Goal: Transaction & Acquisition: Purchase product/service

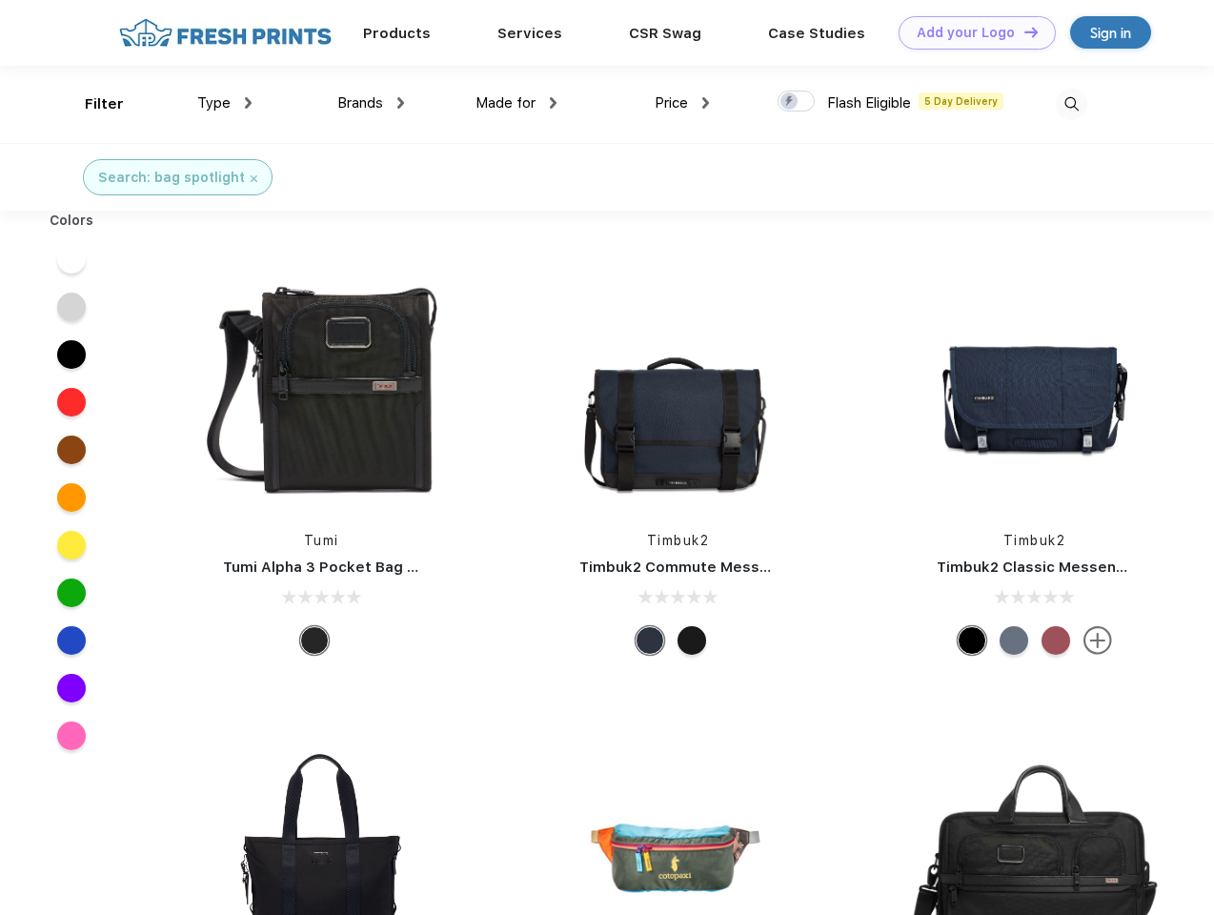
scroll to position [1, 0]
click at [970, 32] on link "Add your Logo Design Tool" at bounding box center [976, 32] width 157 height 33
click at [0, 0] on div "Design Tool" at bounding box center [0, 0] width 0 height 0
click at [1022, 31] on link "Add your Logo Design Tool" at bounding box center [976, 32] width 157 height 33
click at [91, 104] on div "Filter" at bounding box center [104, 104] width 39 height 22
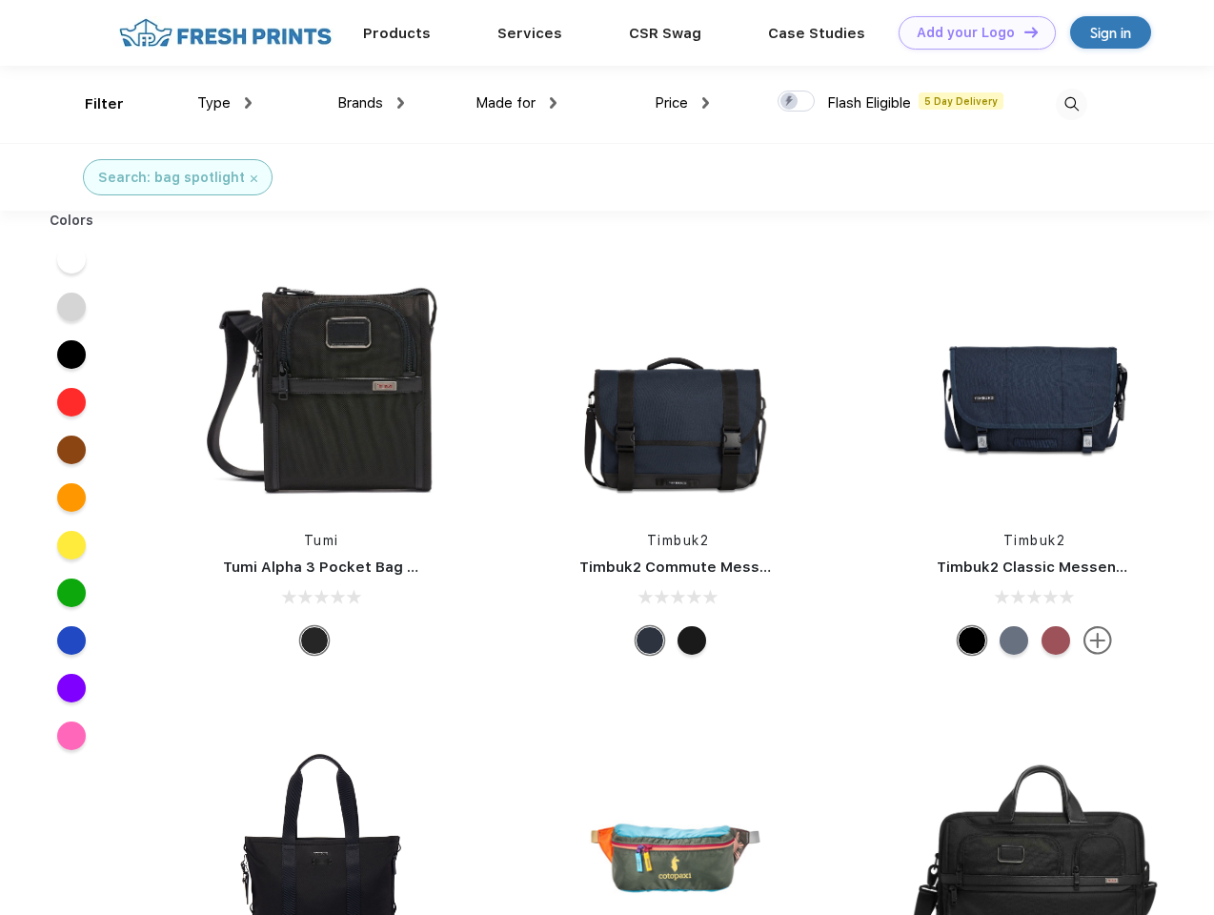
click at [225, 103] on span "Type" at bounding box center [213, 102] width 33 height 17
click at [371, 103] on span "Brands" at bounding box center [360, 102] width 46 height 17
click at [516, 103] on span "Made for" at bounding box center [505, 102] width 60 height 17
click at [682, 103] on span "Price" at bounding box center [670, 102] width 33 height 17
click at [796, 102] on div at bounding box center [795, 101] width 37 height 21
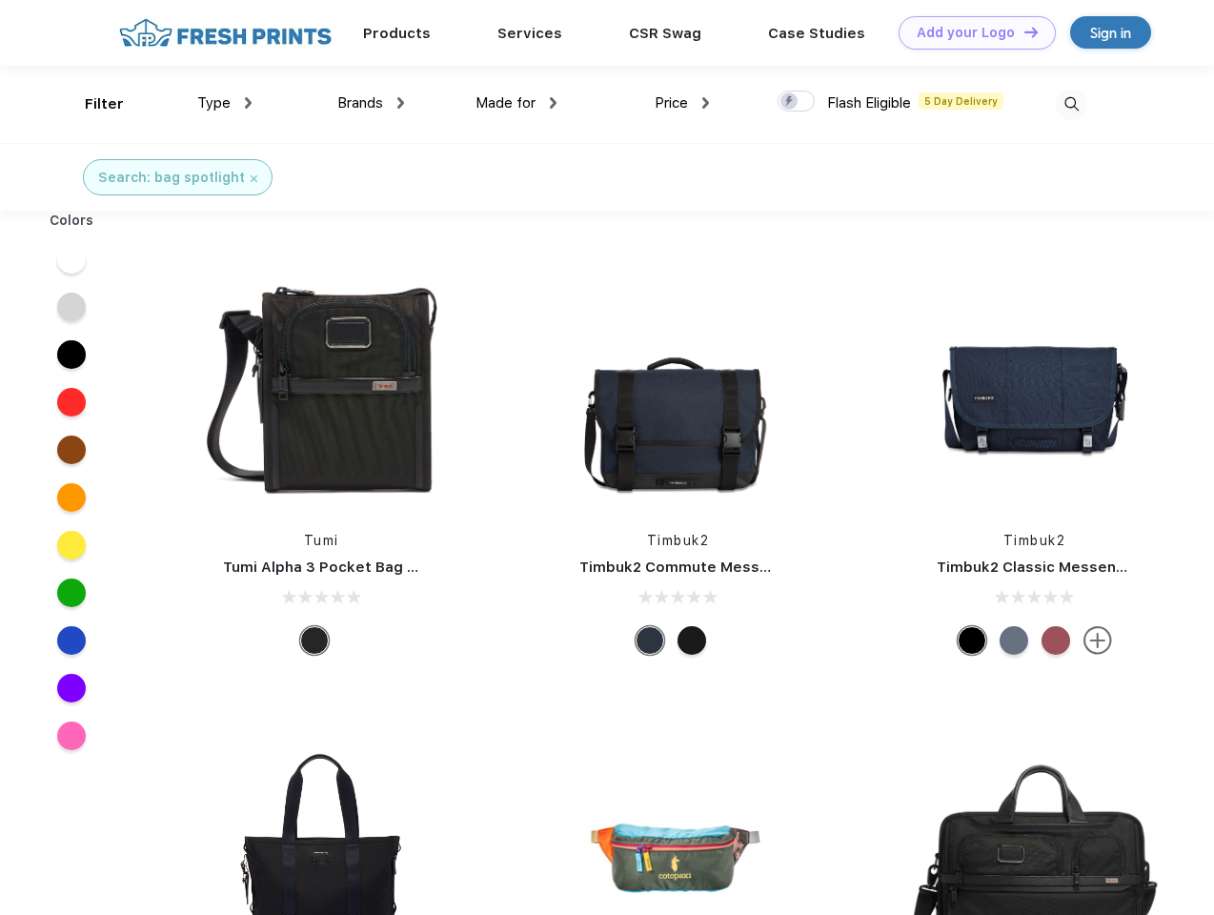
click at [790, 102] on input "checkbox" at bounding box center [783, 96] width 12 height 12
click at [1071, 104] on img at bounding box center [1071, 104] width 31 height 31
